Goal: Information Seeking & Learning: Learn about a topic

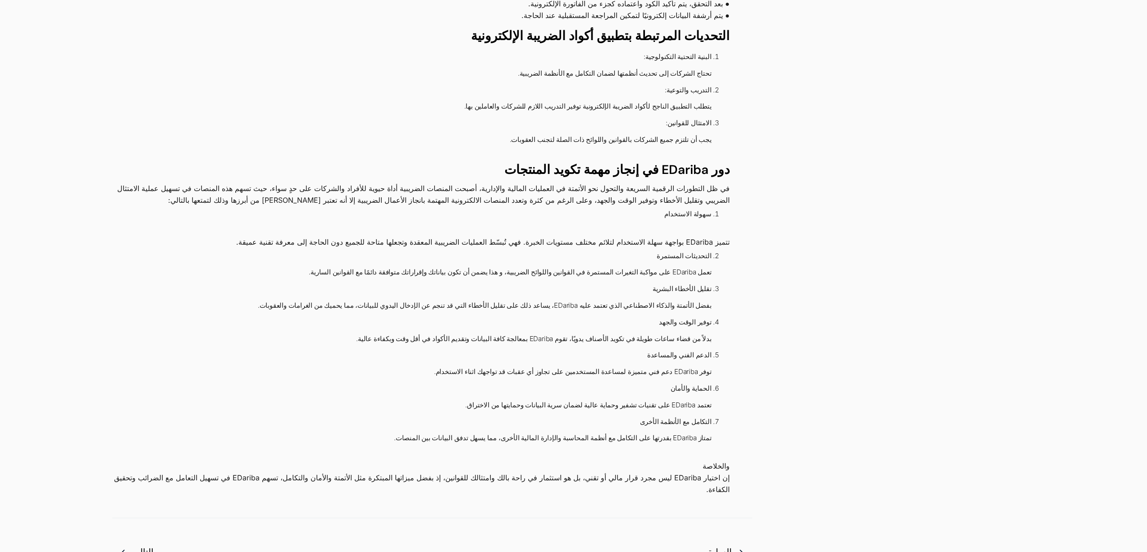
scroll to position [675, 0]
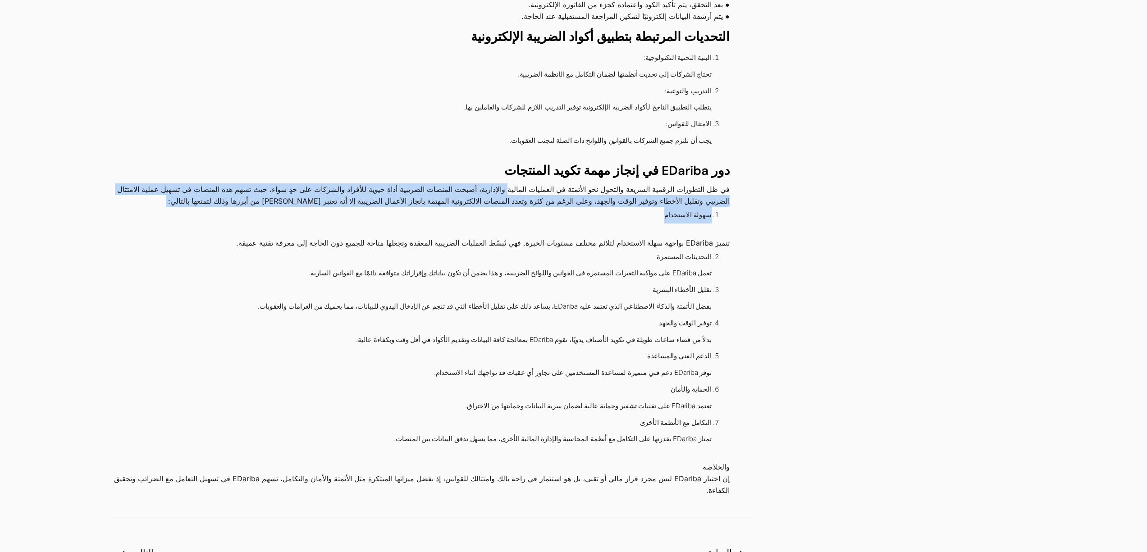
drag, startPoint x: 550, startPoint y: 150, endPoint x: 187, endPoint y: 181, distance: 364.4
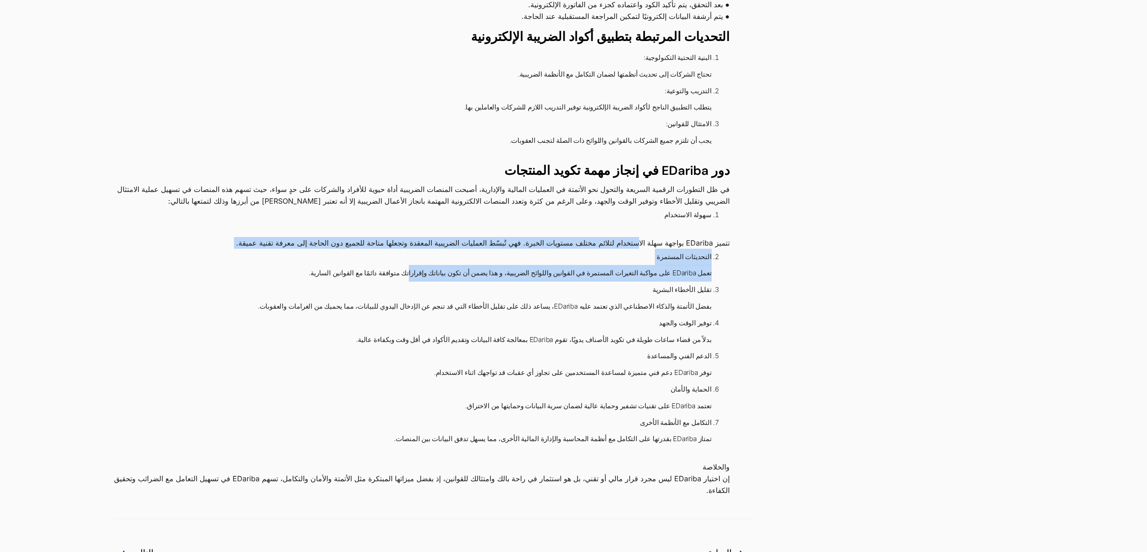
drag, startPoint x: 647, startPoint y: 206, endPoint x: 447, endPoint y: 231, distance: 201.6
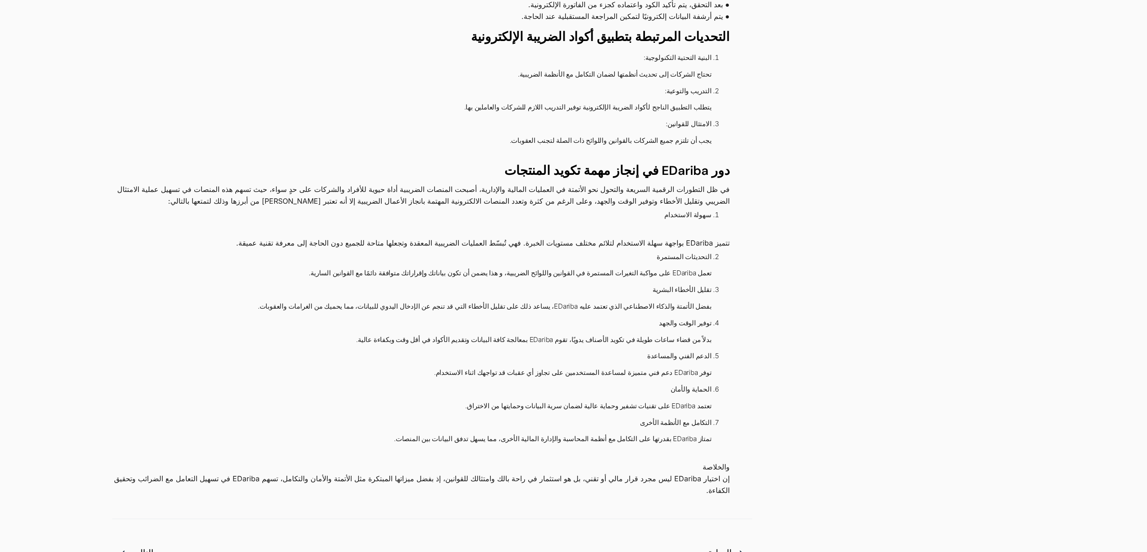
click at [401, 249] on li "التحديثات المستمرة تعمل EDariba على مواكبة التغيرات المستمرة في القوانين واللوا…" at bounding box center [420, 265] width 583 height 33
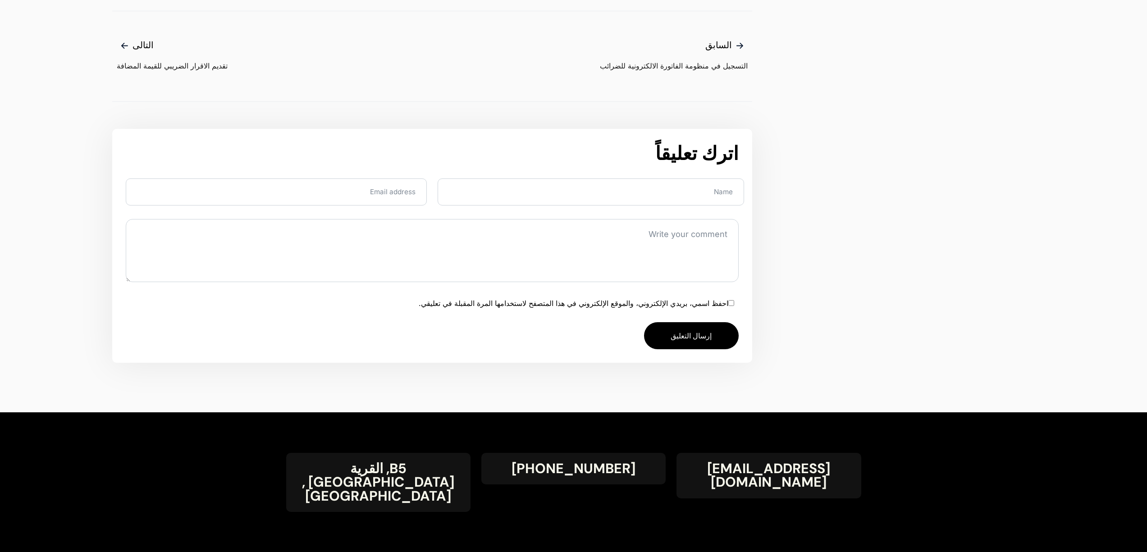
scroll to position [1355, 0]
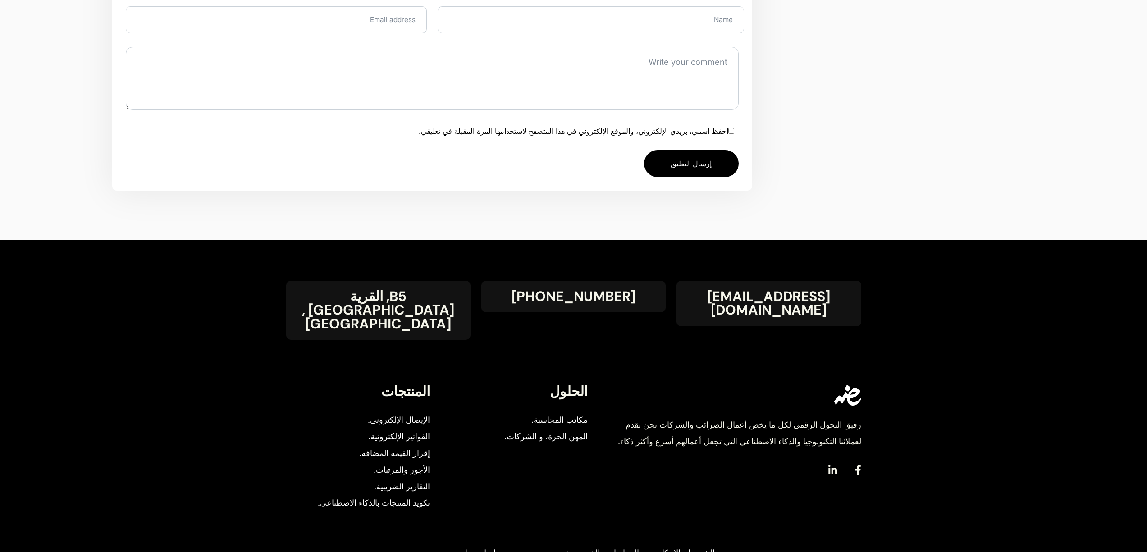
click at [416, 412] on span "الإيصال الإلكتروني." at bounding box center [399, 420] width 62 height 17
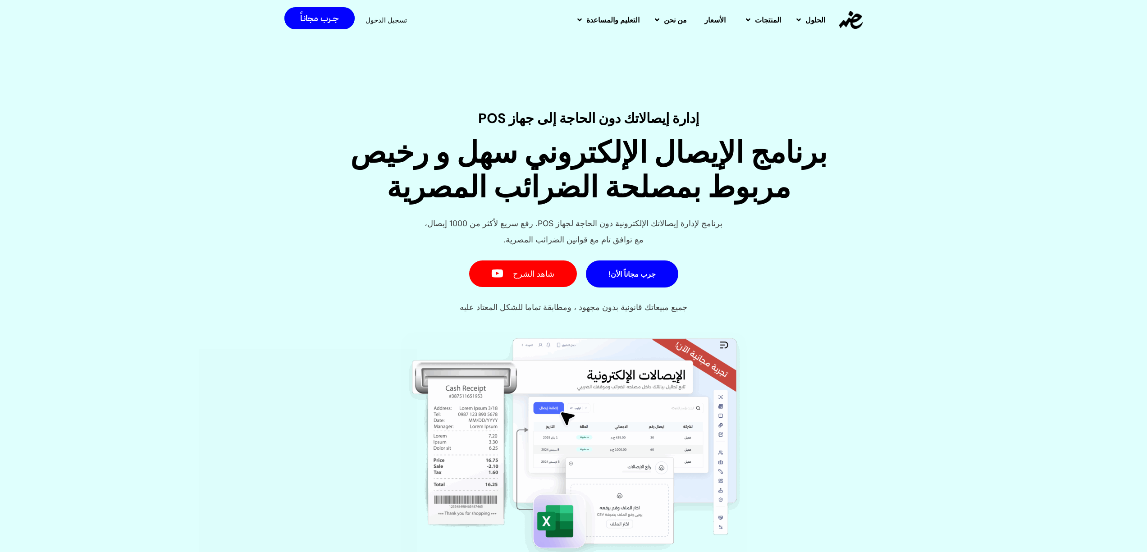
click at [723, 156] on h1 "برنامج الإيصال الإلكتروني سهل و رخيص مربوط بمصلحة الضرائب المصرية" at bounding box center [589, 170] width 1044 height 69
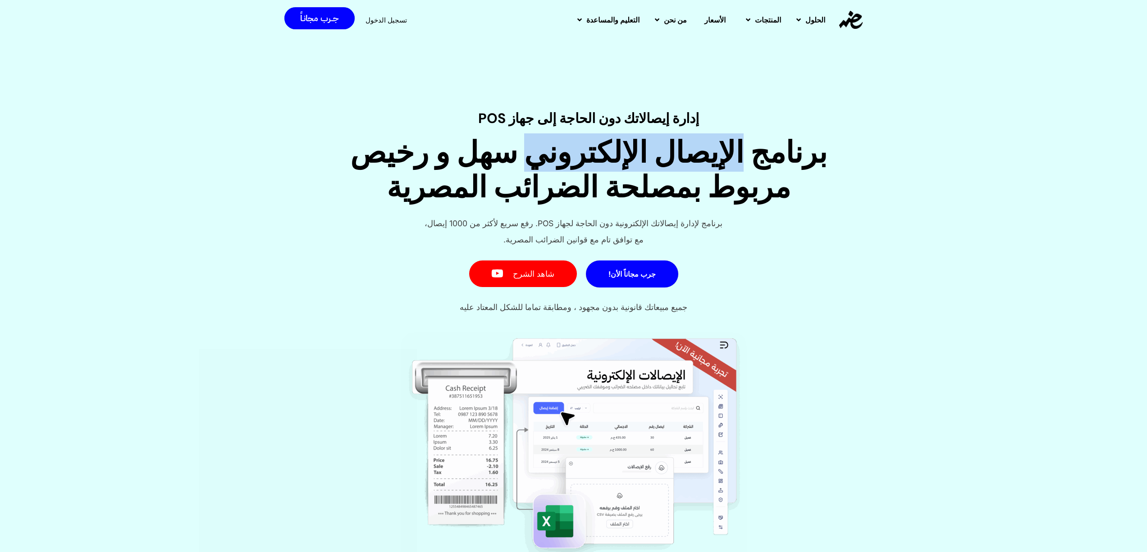
drag, startPoint x: 723, startPoint y: 156, endPoint x: 578, endPoint y: 158, distance: 144.6
click at [578, 158] on h1 "برنامج الإيصال الإلكتروني سهل و رخيص مربوط بمصلحة الضرائب المصرية" at bounding box center [589, 170] width 1044 height 69
copy h1 "الإيصال الإلكتروني"
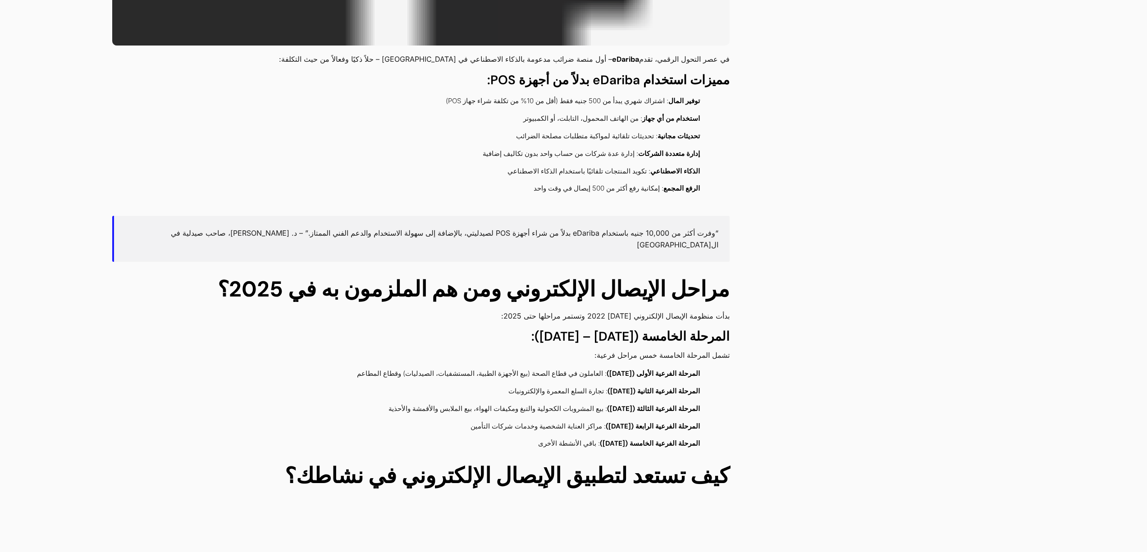
scroll to position [1572, 0]
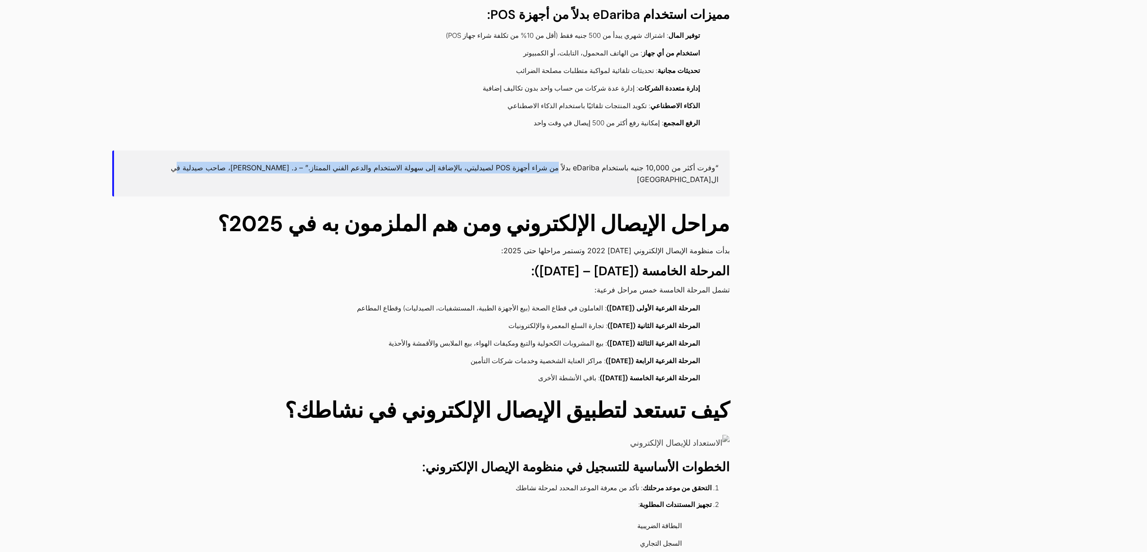
drag, startPoint x: 576, startPoint y: 139, endPoint x: 421, endPoint y: 146, distance: 155.6
click at [421, 150] on blockquote "“وفرت أكثر من 10,000 جنيه باستخدام eDariba بدلاً من شراء أجهزة POS لصيدليتي، با…" at bounding box center [420, 173] width 617 height 46
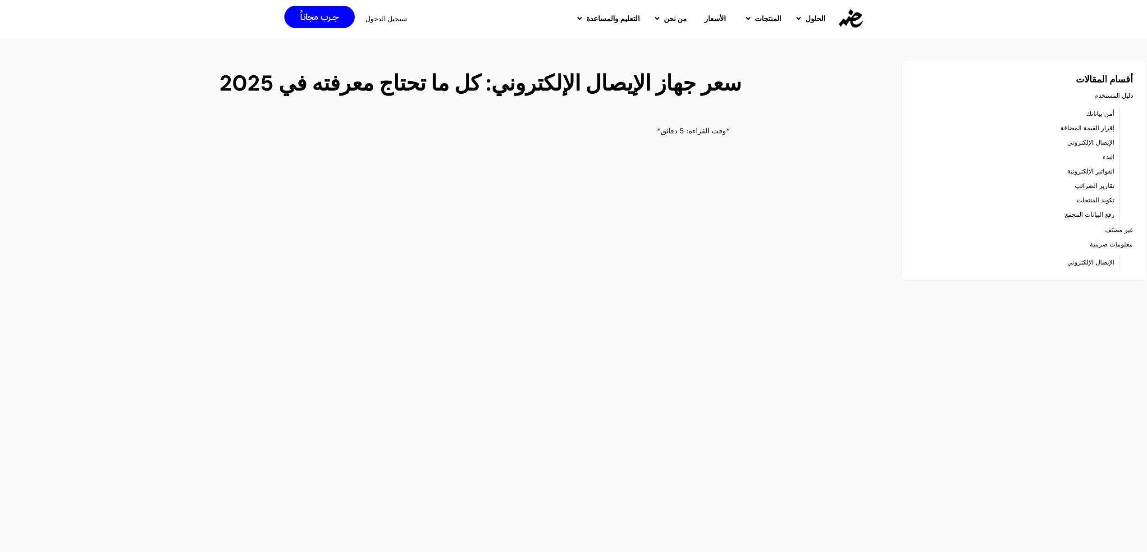
scroll to position [2, 0]
